Goal: Task Accomplishment & Management: Use online tool/utility

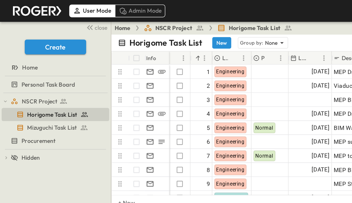
click at [71, 19] on span "close" at bounding box center [72, 20] width 9 height 6
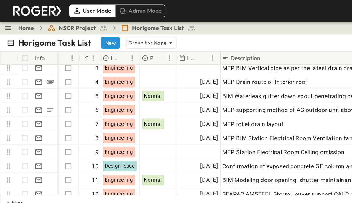
scroll to position [23, 0]
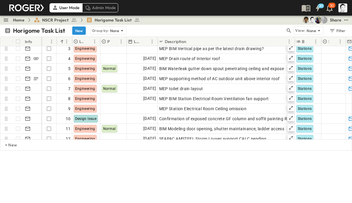
click at [290, 32] on icon "button" at bounding box center [289, 31] width 6 height 6
click at [261, 30] on input "text" at bounding box center [257, 30] width 41 height 9
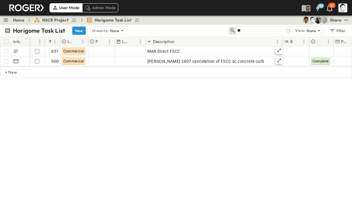
scroll to position [0, 0]
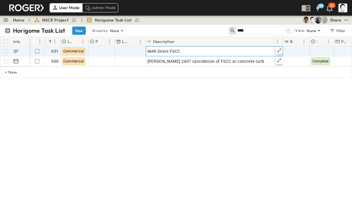
click at [281, 50] on icon at bounding box center [279, 50] width 5 height 5
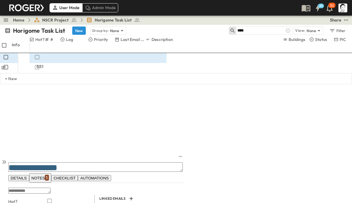
click at [49, 174] on span "NOTES 1" at bounding box center [40, 178] width 17 height 8
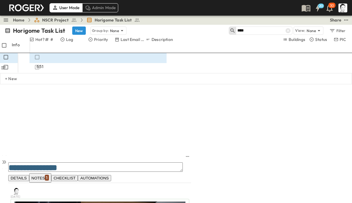
click at [7, 159] on icon at bounding box center [4, 162] width 6 height 6
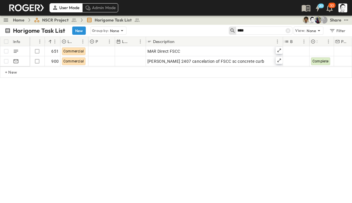
click at [263, 30] on input "****" at bounding box center [257, 30] width 41 height 9
type input "*"
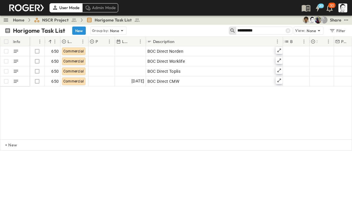
type input "**********"
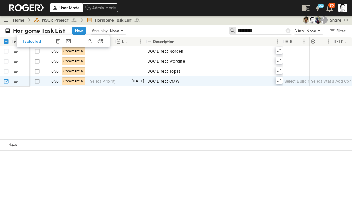
click at [79, 41] on icon "Duplicate Row(s)" at bounding box center [79, 41] width 6 height 6
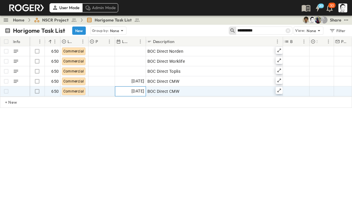
click at [134, 90] on span "[DATE]" at bounding box center [138, 91] width 13 height 7
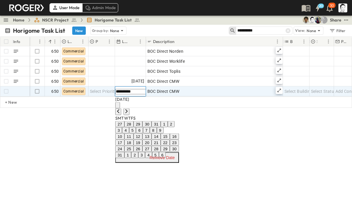
click at [129, 109] on icon "Next month" at bounding box center [126, 111] width 5 height 5
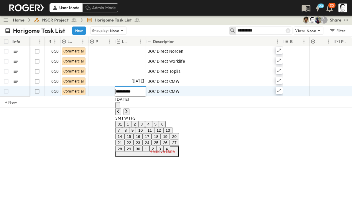
click at [145, 134] on button "10" at bounding box center [140, 130] width 9 height 6
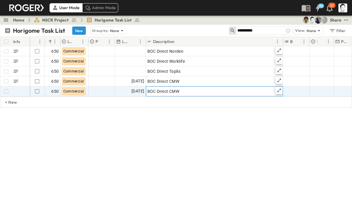
click at [192, 90] on div "BOC Direct CMW" at bounding box center [214, 91] width 134 height 8
click at [189, 91] on input "**********" at bounding box center [167, 91] width 43 height 6
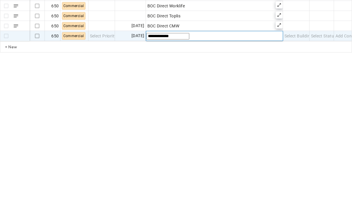
type input "**********"
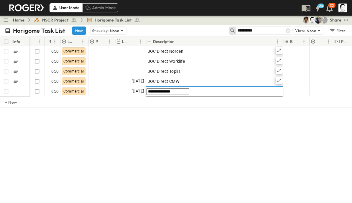
click at [253, 149] on div "**********" at bounding box center [176, 88] width 352 height 126
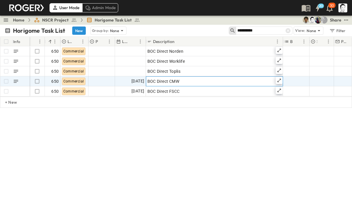
click at [262, 81] on div "BOC Direct CMW" at bounding box center [214, 81] width 134 height 8
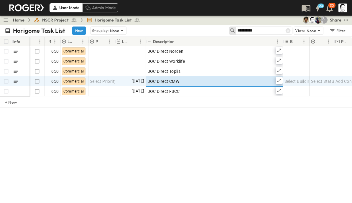
click at [280, 88] on icon at bounding box center [279, 90] width 5 height 5
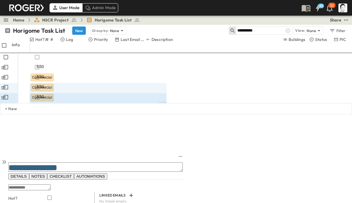
click at [45, 174] on span "NOTES" at bounding box center [39, 176] width 14 height 4
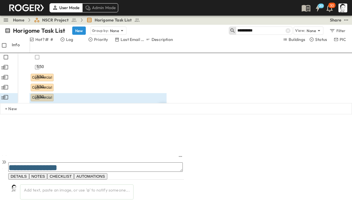
click at [134, 185] on div "Add text, paste an image, or use '@' to notify someone..." at bounding box center [77, 192] width 114 height 15
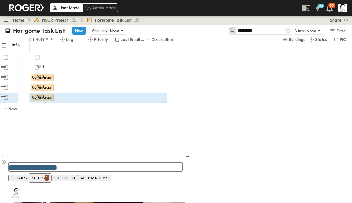
click at [4, 160] on icon at bounding box center [3, 162] width 2 height 4
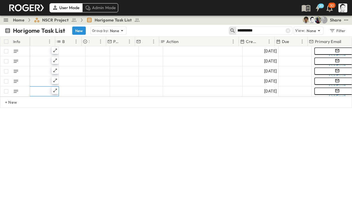
scroll to position [0, 230]
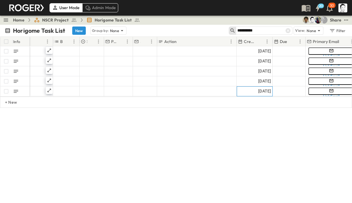
click at [258, 92] on span "[DATE]" at bounding box center [264, 91] width 13 height 7
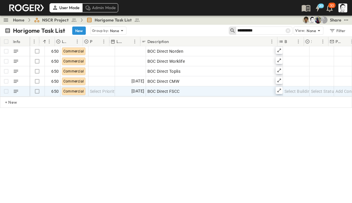
scroll to position [0, 0]
click at [287, 32] on icon at bounding box center [288, 30] width 5 height 5
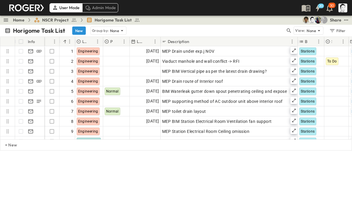
click at [286, 29] on button "button" at bounding box center [289, 31] width 7 height 8
click at [262, 29] on input "text" at bounding box center [257, 30] width 41 height 9
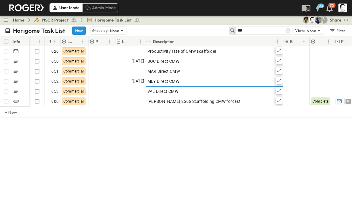
click at [278, 90] on icon at bounding box center [279, 90] width 5 height 5
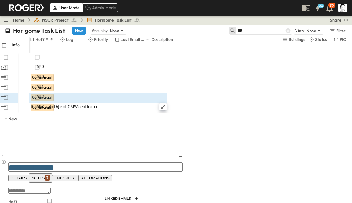
click at [50, 174] on span "NOTES 3" at bounding box center [41, 178] width 18 height 8
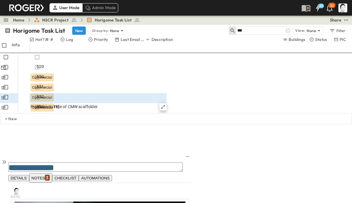
click at [4, 160] on icon at bounding box center [3, 162] width 2 height 4
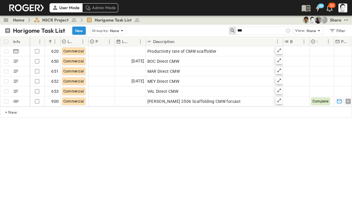
click at [266, 31] on input "***" at bounding box center [257, 30] width 41 height 9
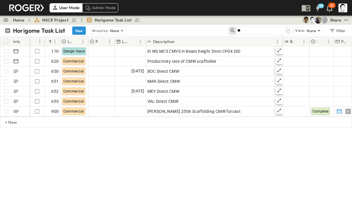
type input "*"
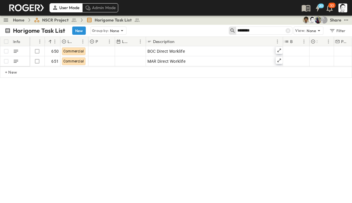
type input "********"
click at [279, 50] on icon at bounding box center [279, 50] width 5 height 5
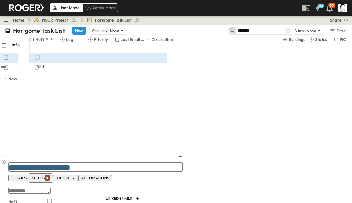
click at [50, 174] on span "NOTES 4" at bounding box center [41, 178] width 18 height 8
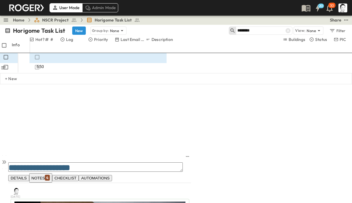
scroll to position [984, 0]
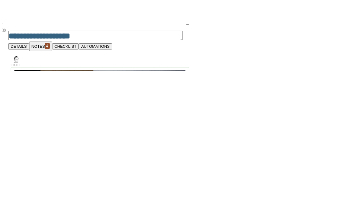
scroll to position [1012, 0]
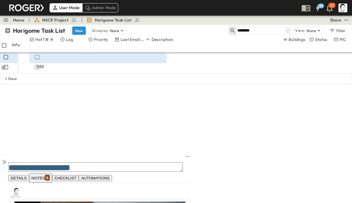
click at [8, 151] on div at bounding box center [4, 160] width 8 height 19
